Goal: Information Seeking & Learning: Check status

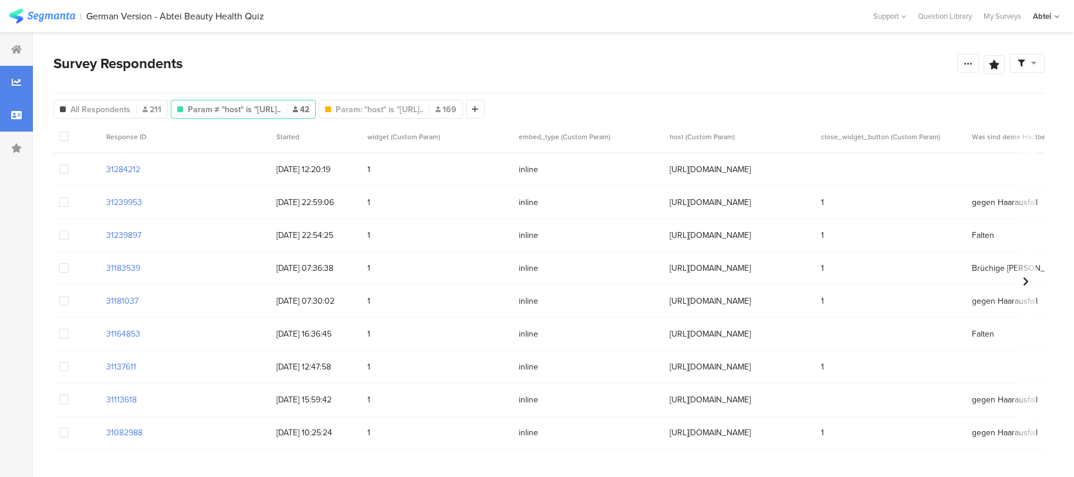
click at [22, 82] on div at bounding box center [16, 82] width 33 height 33
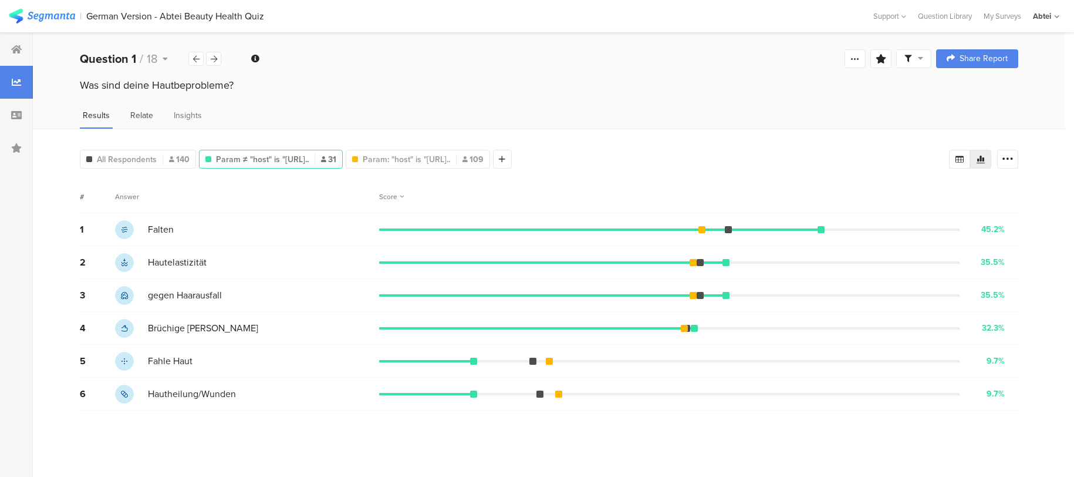
click at [137, 117] on span "Relate" at bounding box center [141, 115] width 23 height 12
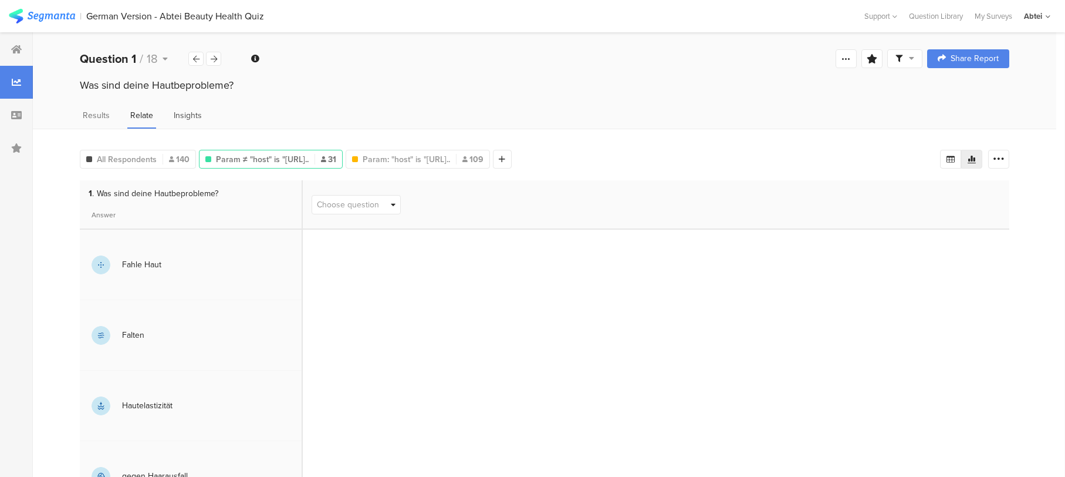
click at [174, 112] on span "Insights" at bounding box center [188, 115] width 28 height 12
